Goal: Navigation & Orientation: Understand site structure

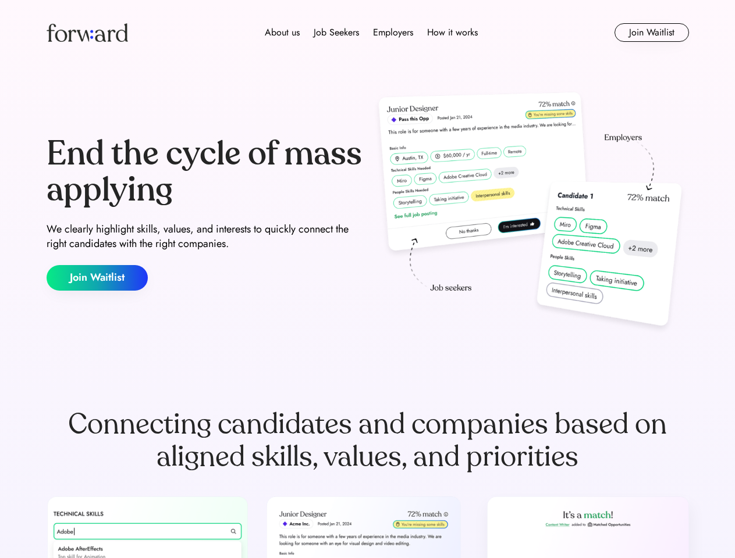
click at [367, 279] on div "End the cycle of mass applying We clearly highlight skills, values, and interes…" at bounding box center [368, 213] width 642 height 250
click at [368, 33] on div "About us Job Seekers Employers How it works" at bounding box center [371, 33] width 458 height 14
click at [87, 33] on img at bounding box center [87, 32] width 81 height 19
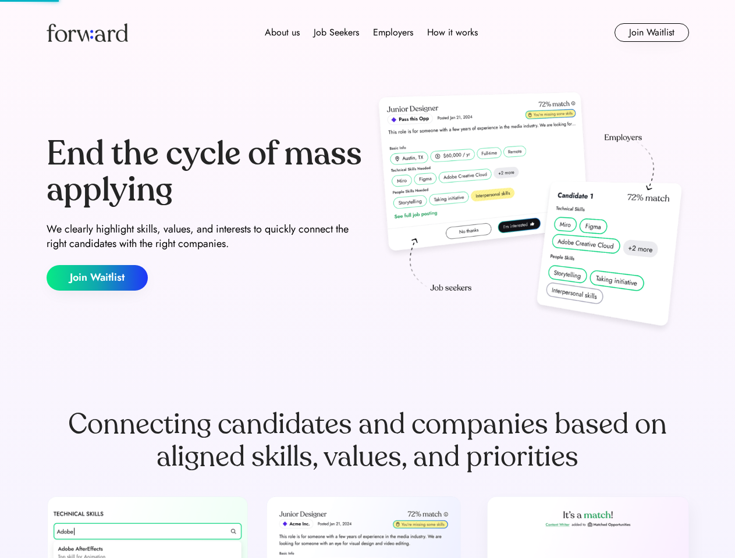
click at [371, 33] on div "About us Job Seekers Employers How it works" at bounding box center [371, 33] width 458 height 14
click at [282, 33] on div "About us" at bounding box center [282, 33] width 35 height 14
click at [336, 33] on div "Job Seekers" at bounding box center [335, 33] width 45 height 14
click at [393, 33] on div "Employers" at bounding box center [393, 33] width 40 height 14
